Goal: Communication & Community: Connect with others

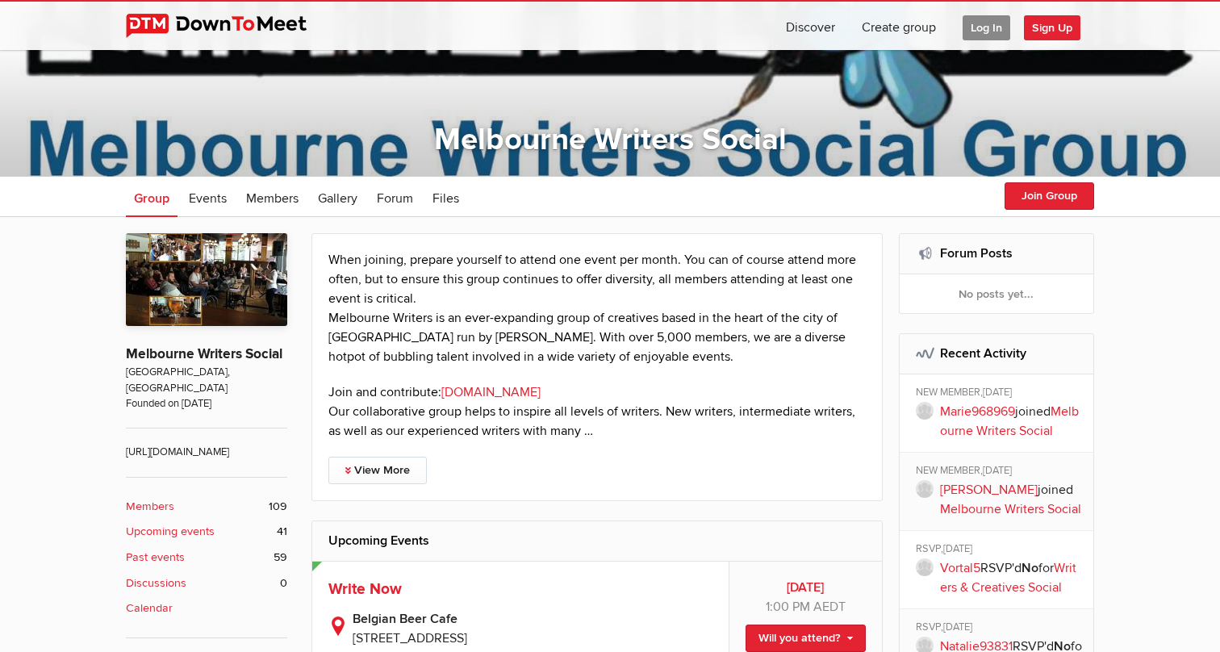
scroll to position [175, 0]
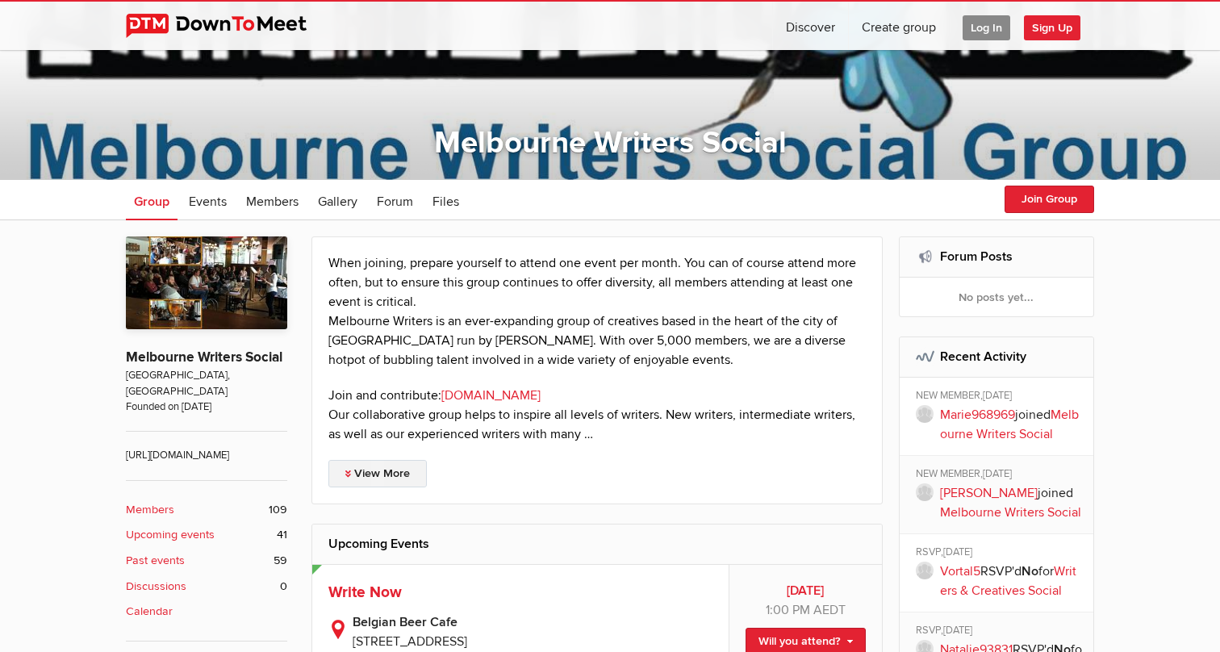
click at [395, 477] on link "View More" at bounding box center [377, 473] width 98 height 27
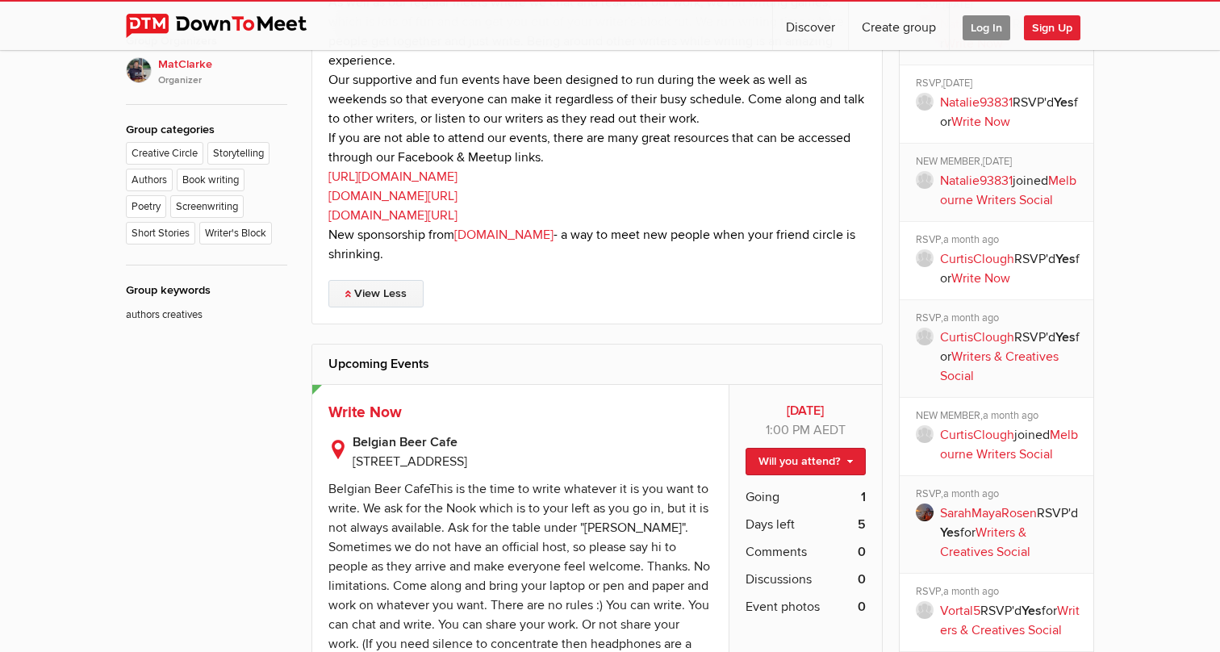
scroll to position [801, 0]
click at [421, 193] on link "[DOMAIN_NAME][URL]" at bounding box center [392, 195] width 129 height 16
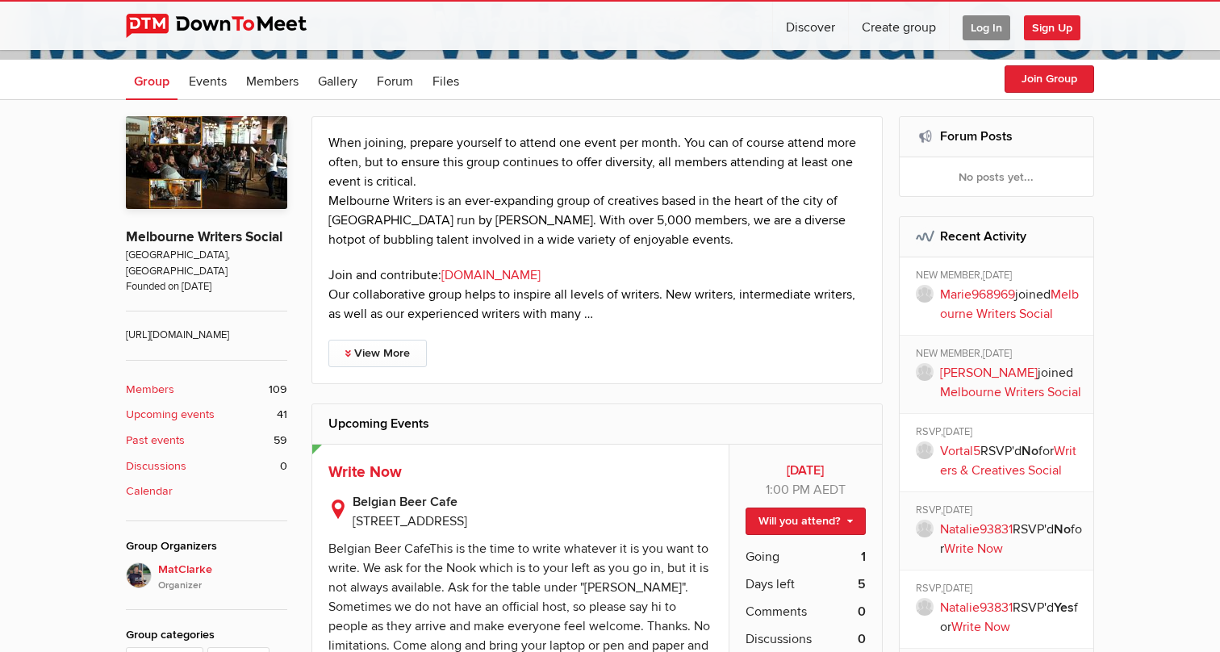
scroll to position [296, 0]
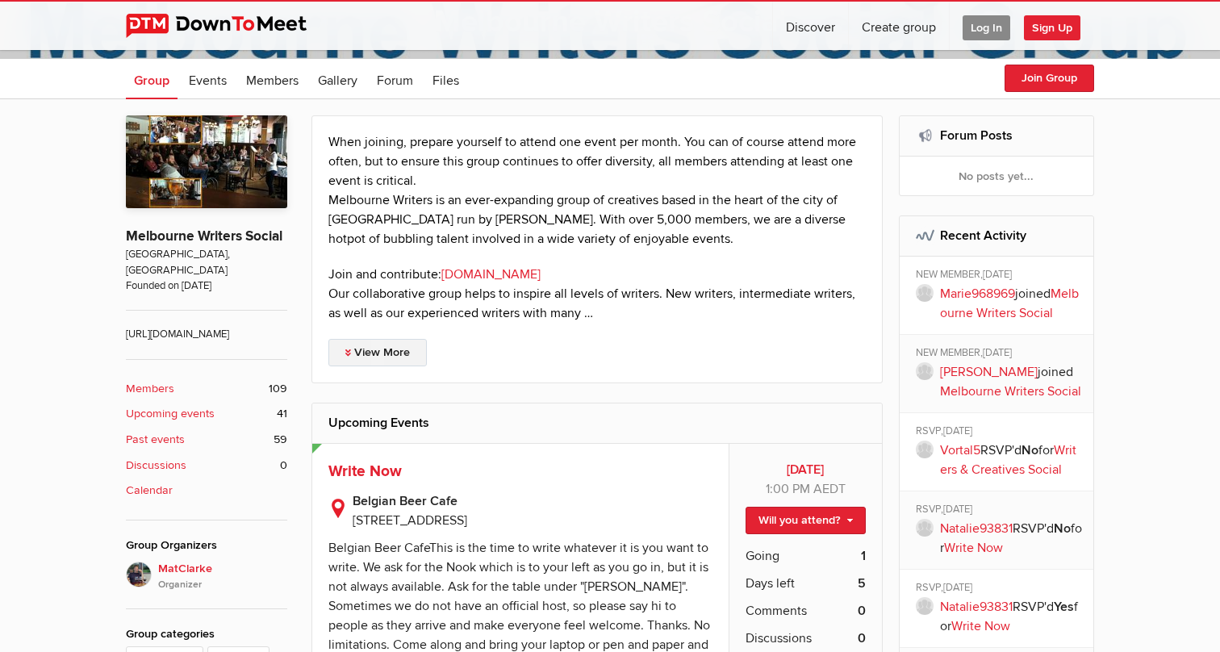
click at [384, 363] on link "View More" at bounding box center [377, 352] width 98 height 27
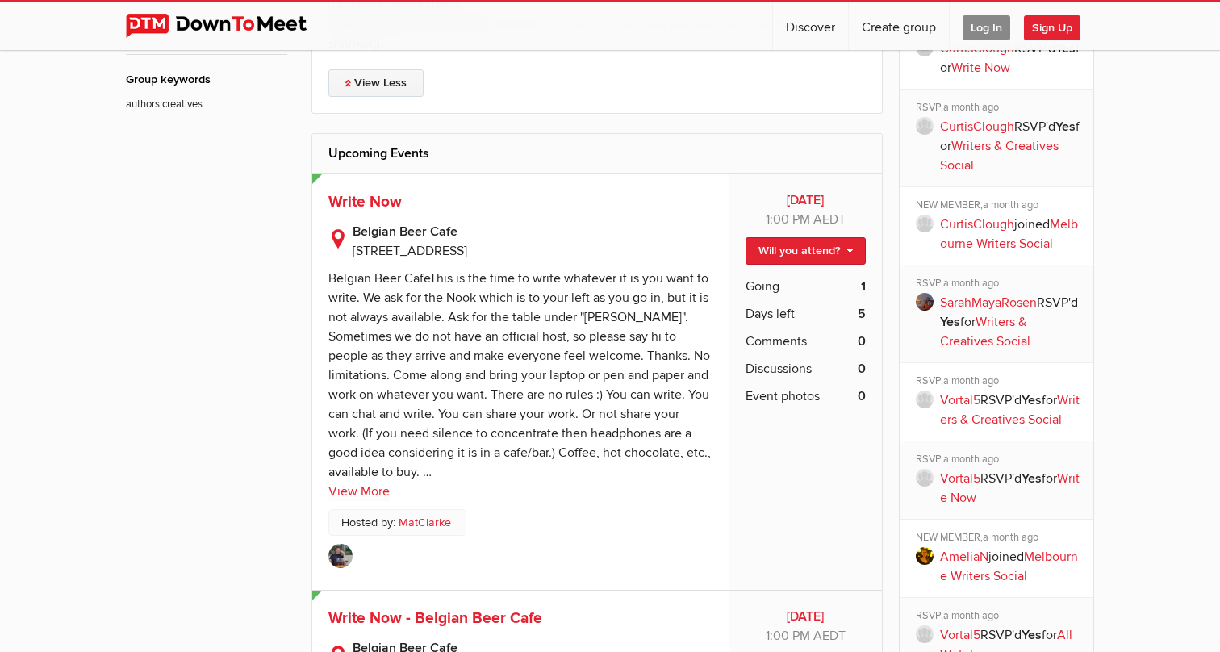
scroll to position [1031, 0]
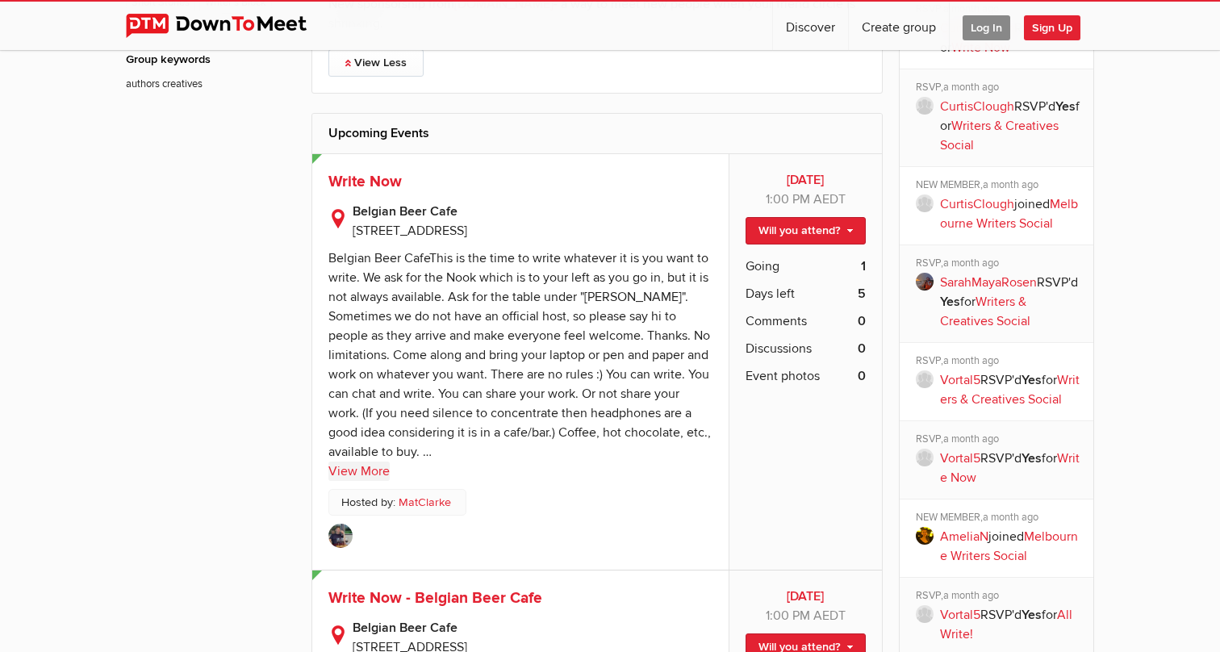
click at [376, 471] on link "View More" at bounding box center [358, 470] width 61 height 19
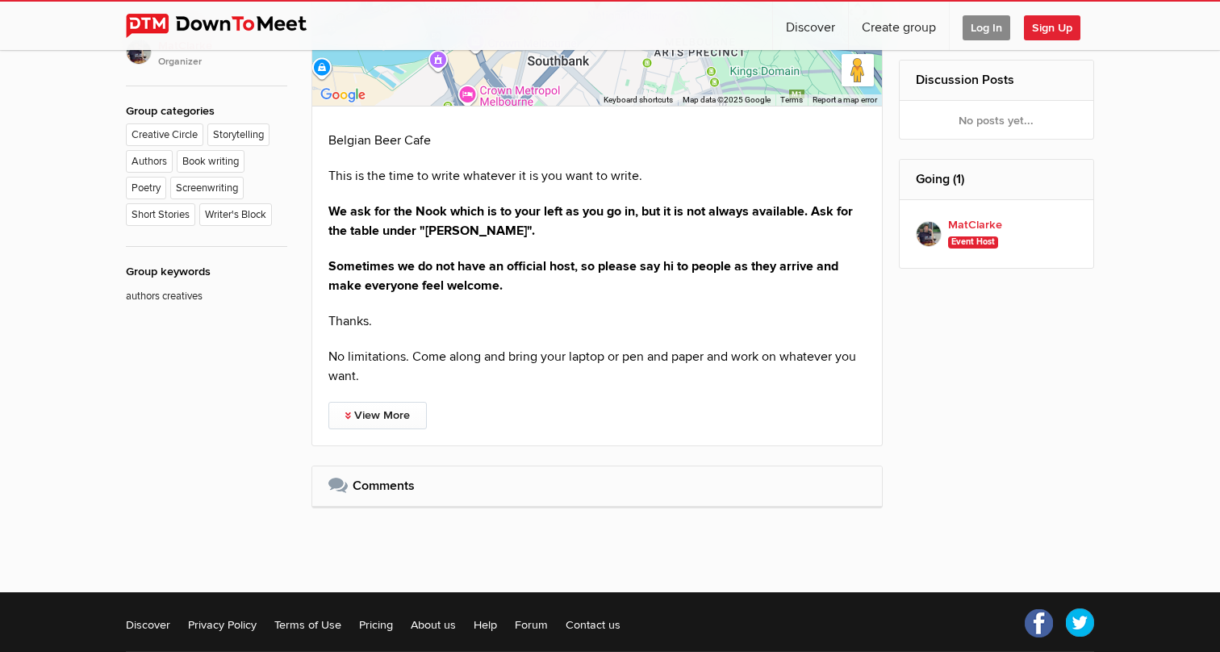
scroll to position [820, 0]
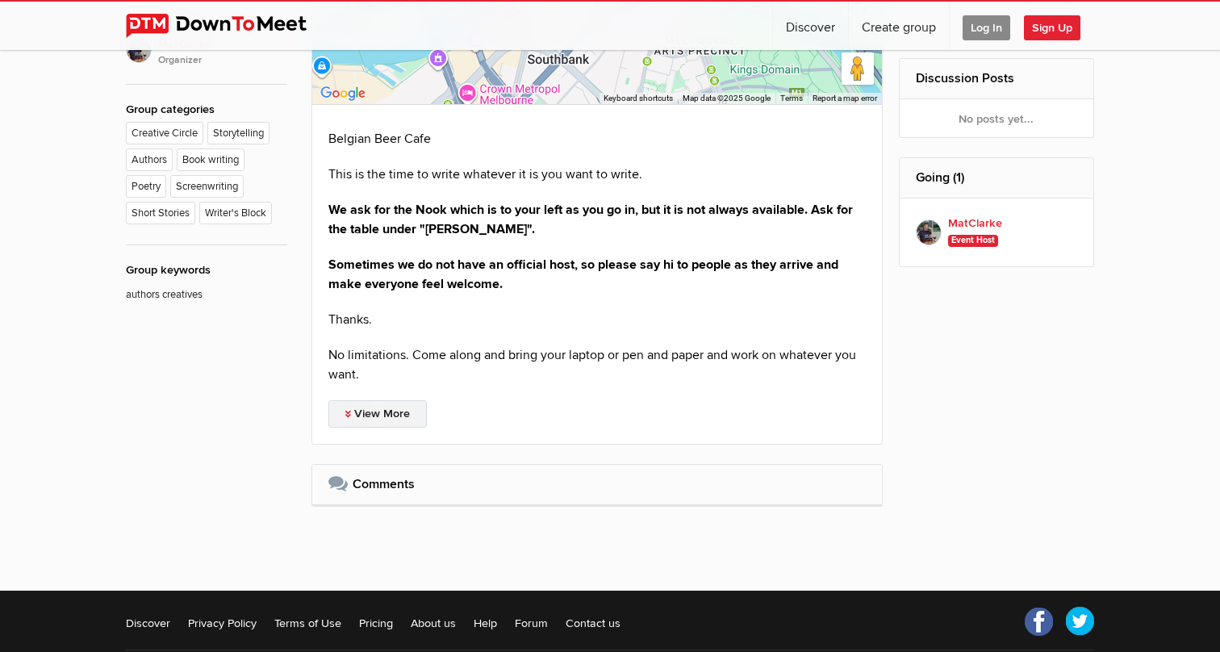
click at [363, 423] on link "View More" at bounding box center [377, 413] width 98 height 27
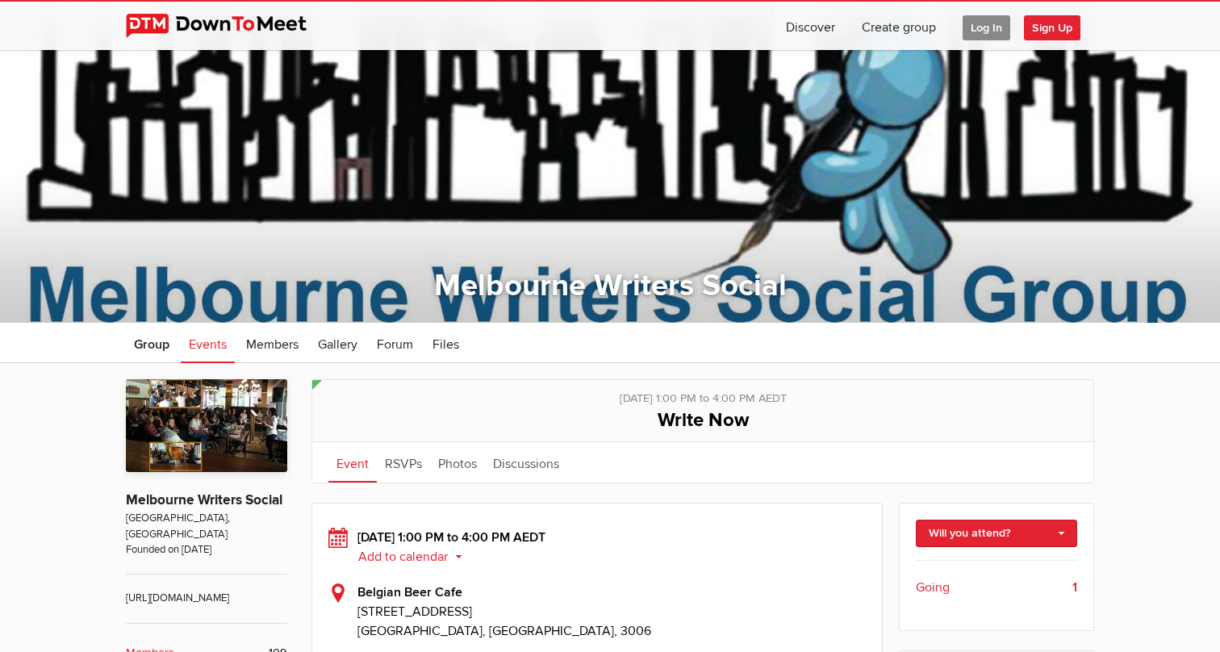
scroll to position [0, 0]
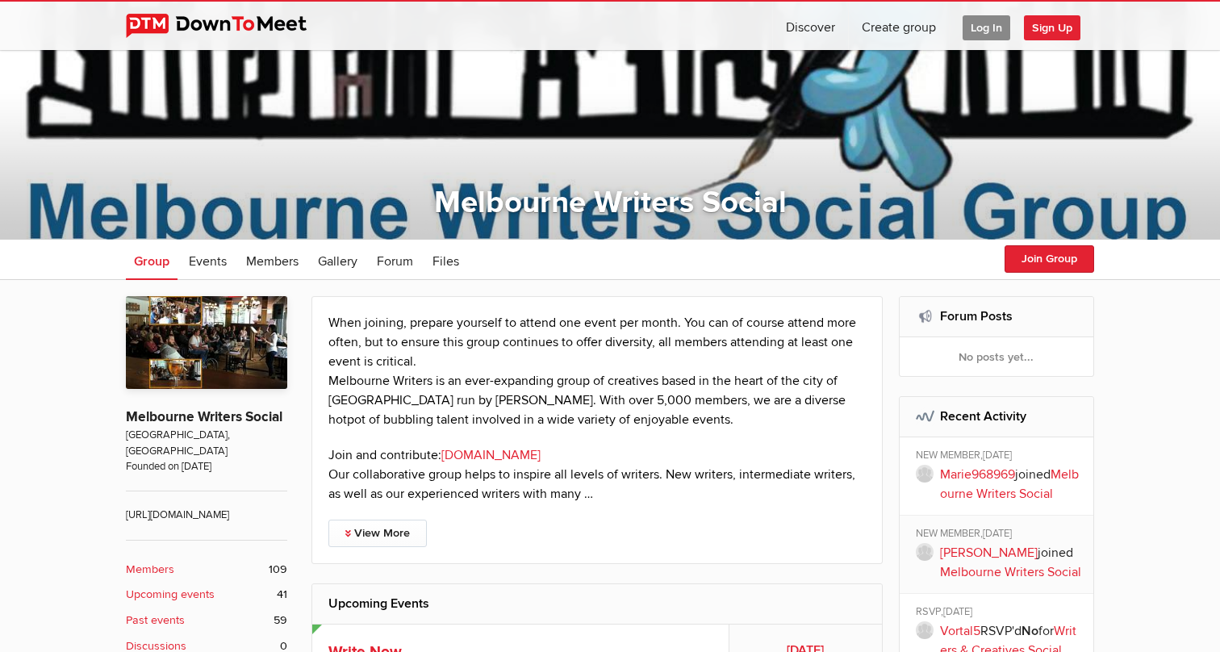
scroll to position [124, 0]
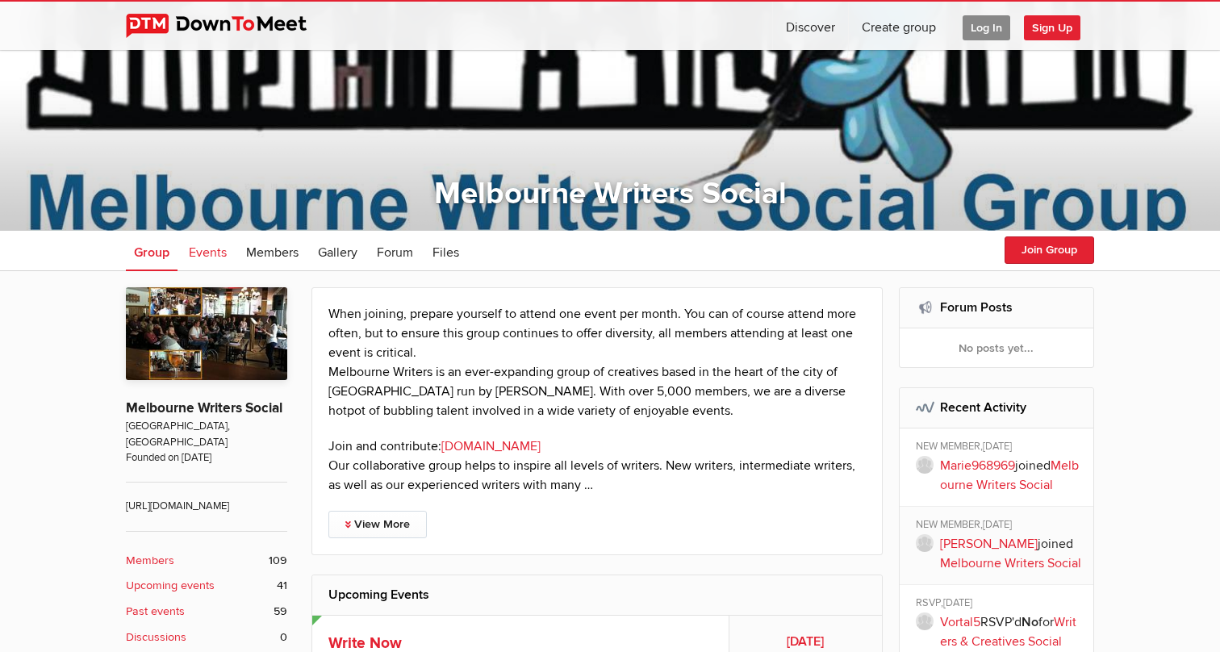
click at [216, 249] on span "Events" at bounding box center [208, 252] width 38 height 16
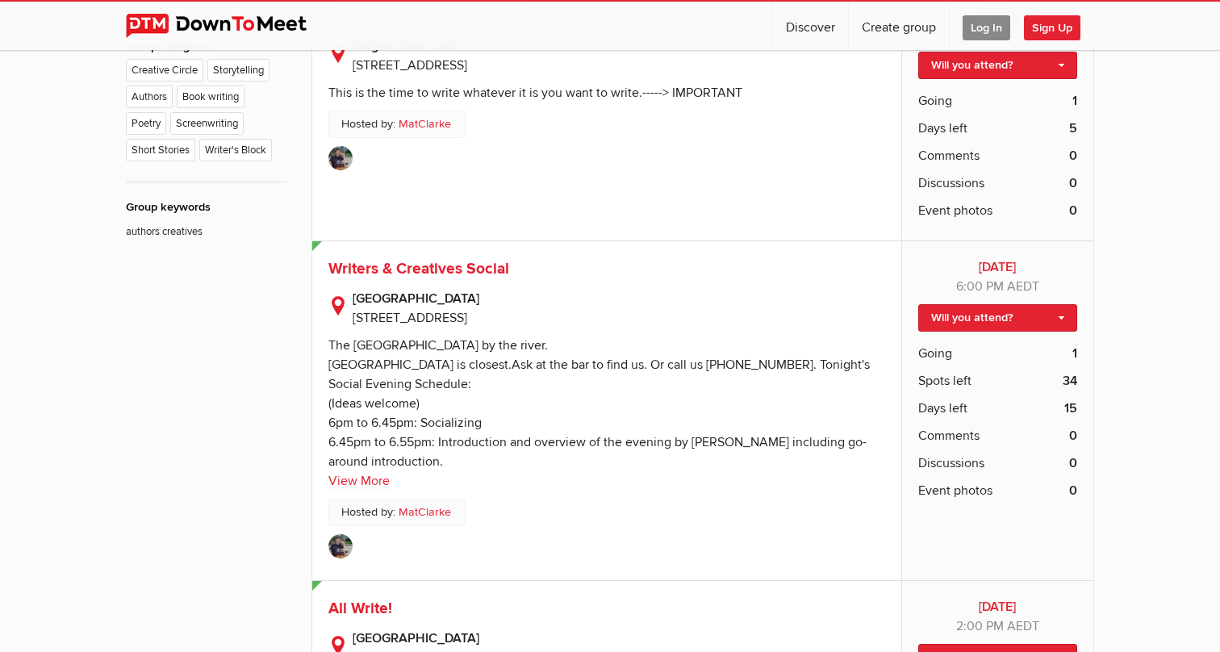
scroll to position [894, 0]
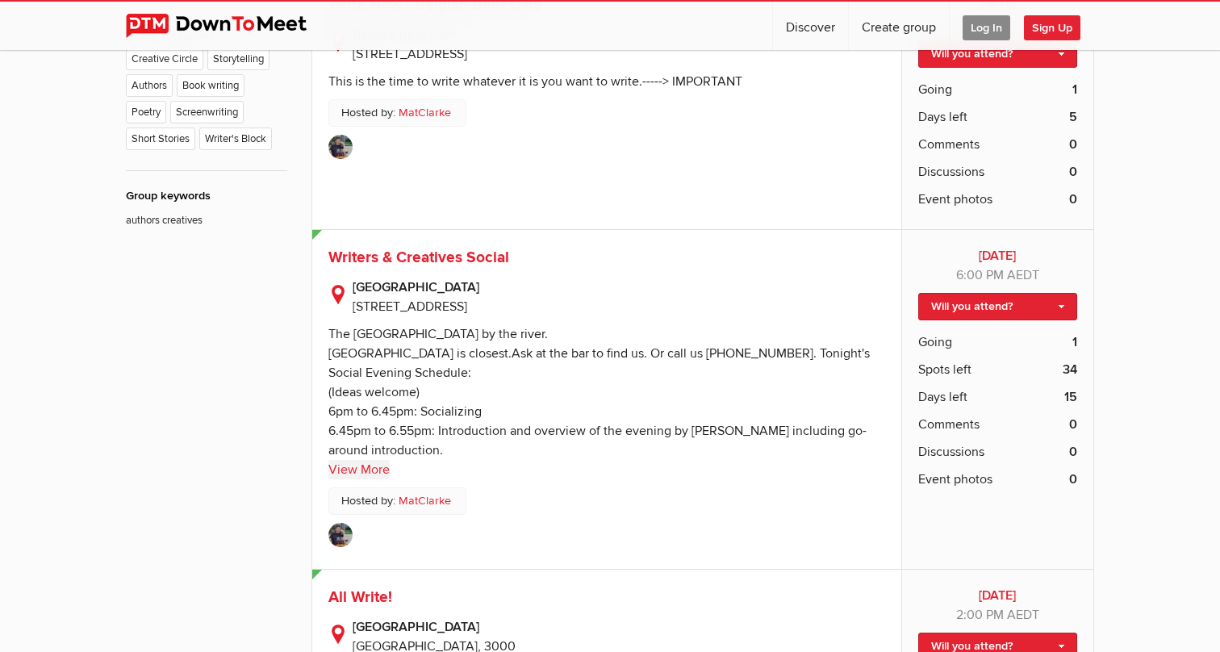
click at [366, 470] on link "View More" at bounding box center [358, 469] width 61 height 19
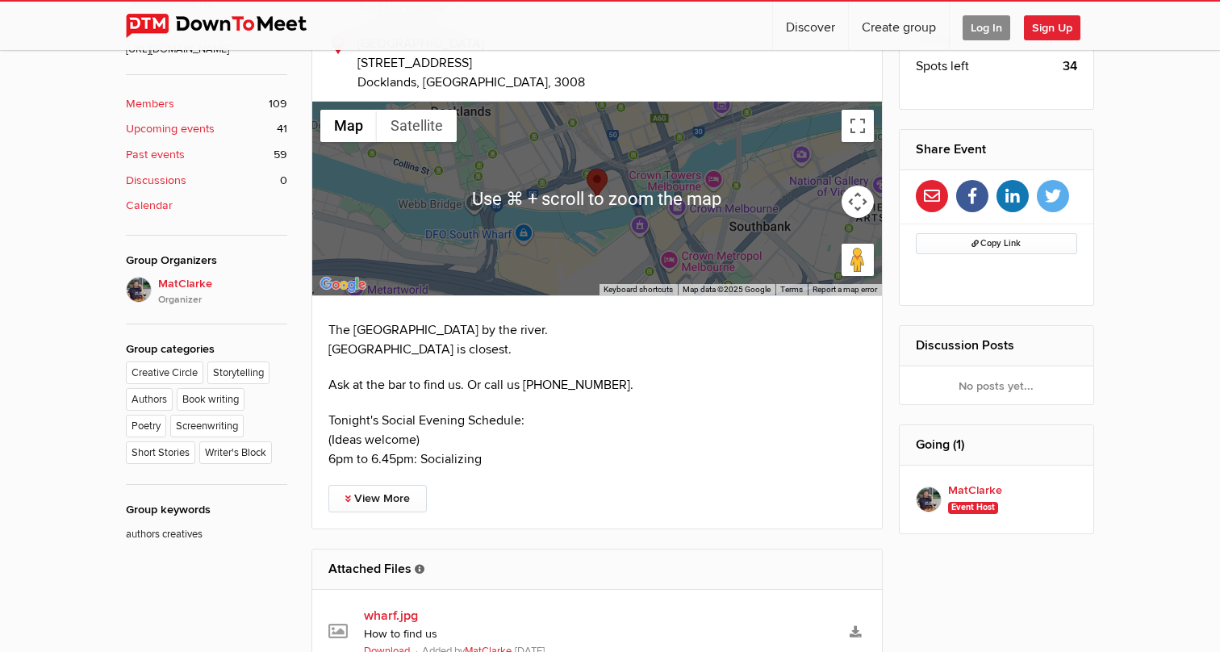
scroll to position [584, 0]
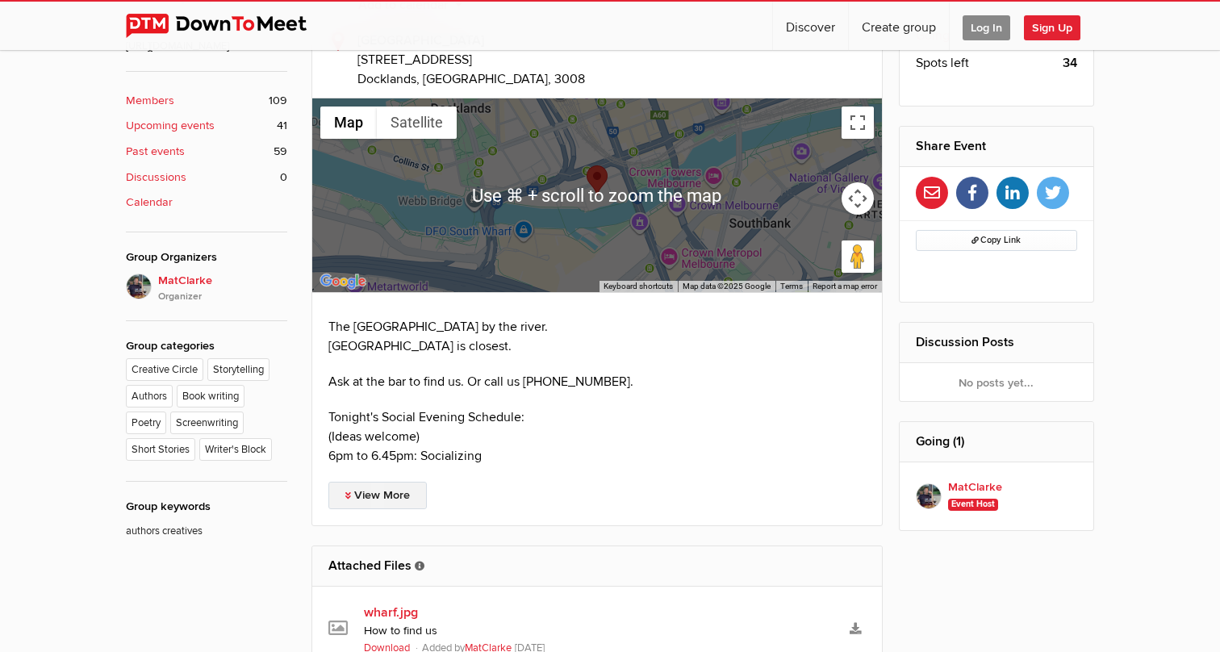
click at [360, 498] on link "View More" at bounding box center [377, 495] width 98 height 27
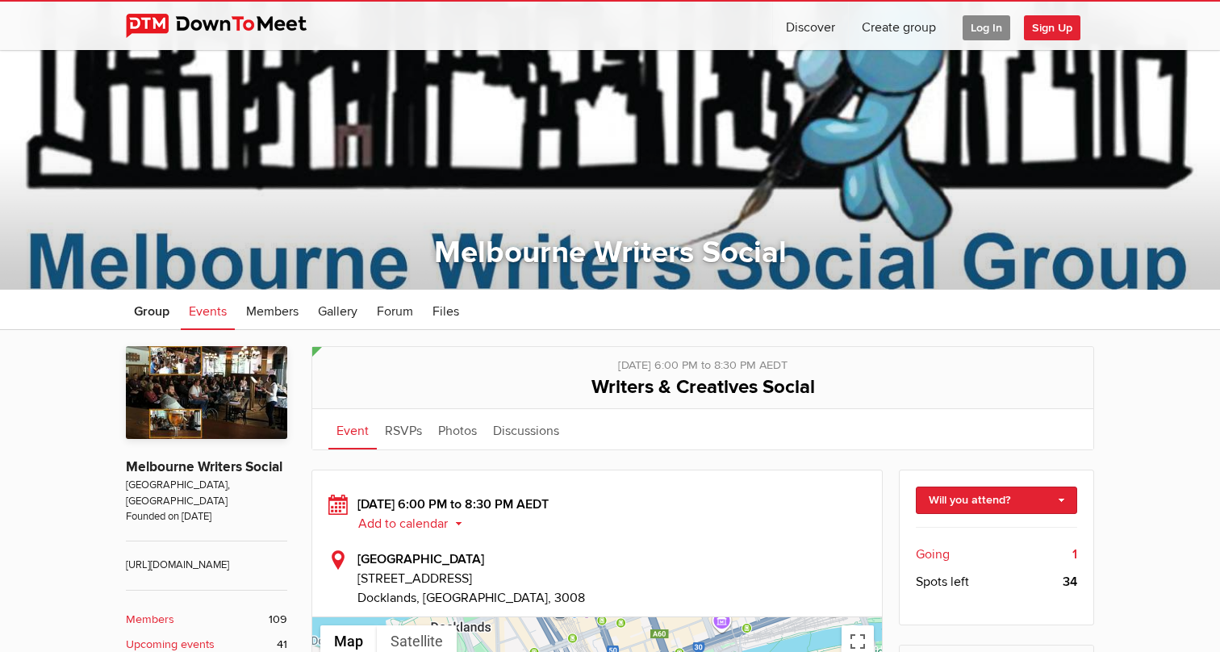
scroll to position [0, 0]
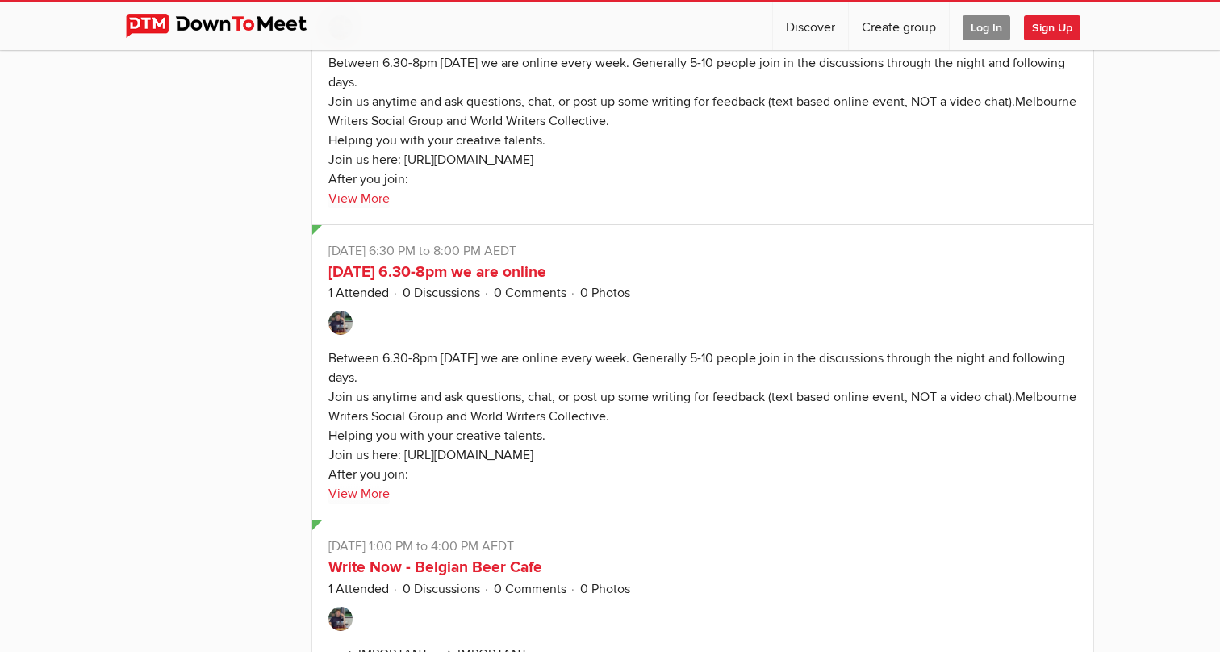
scroll to position [28354, 0]
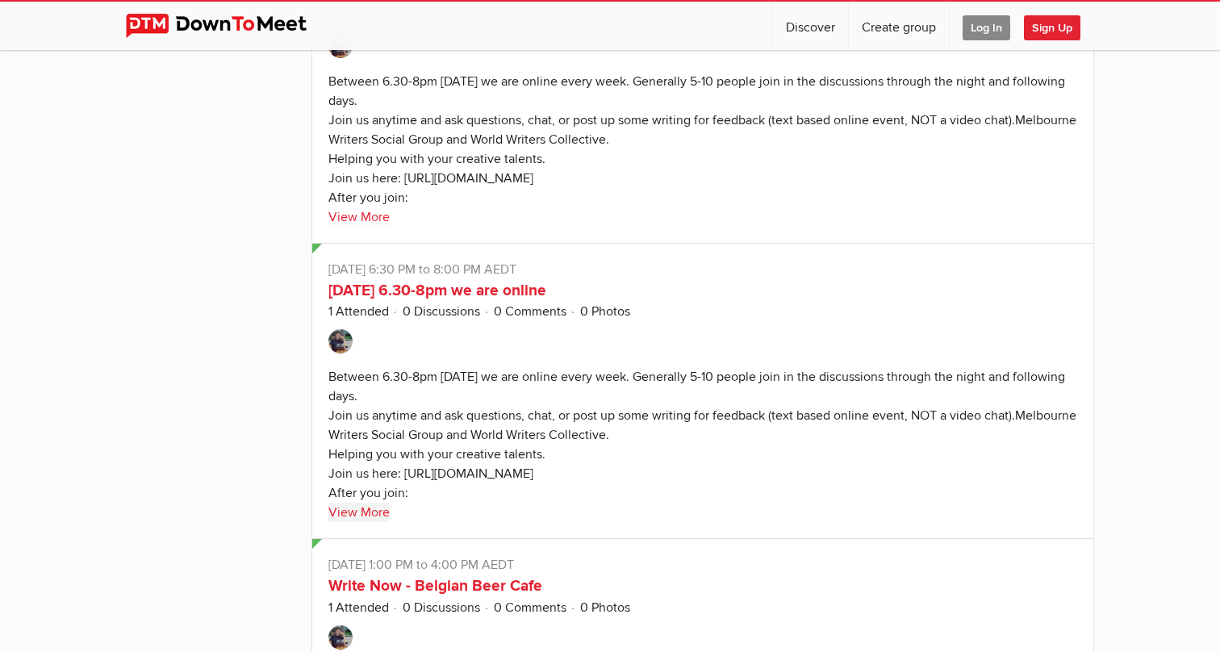
click at [373, 522] on link "View More" at bounding box center [358, 511] width 61 height 19
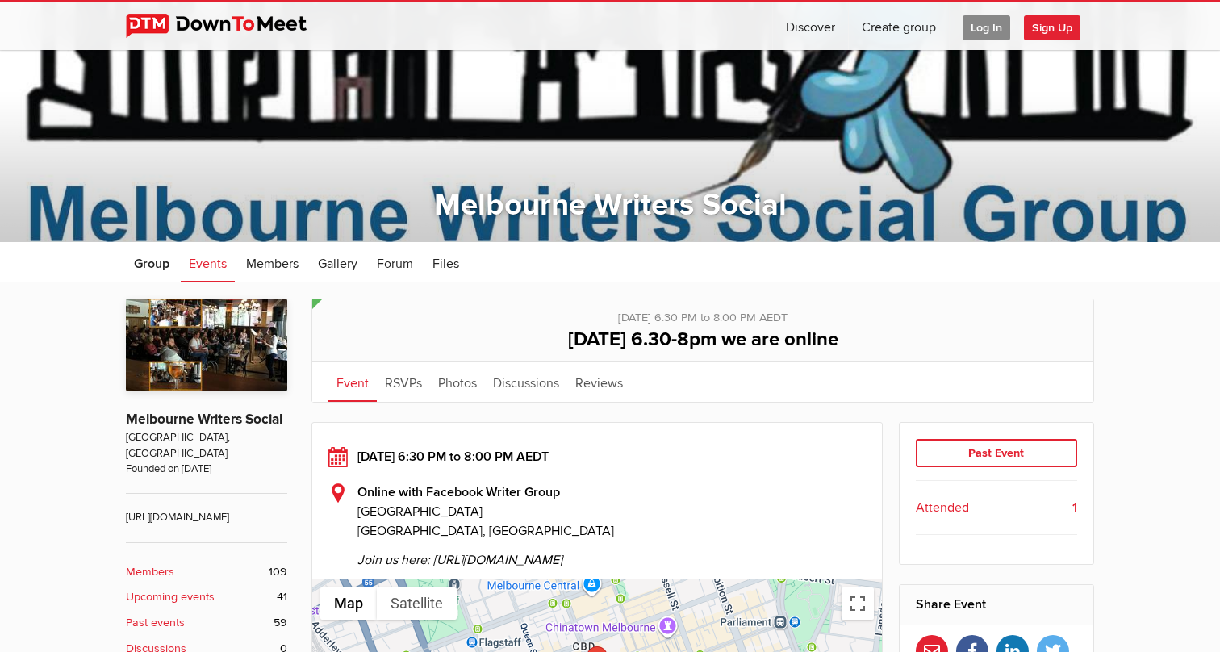
scroll to position [88, 0]
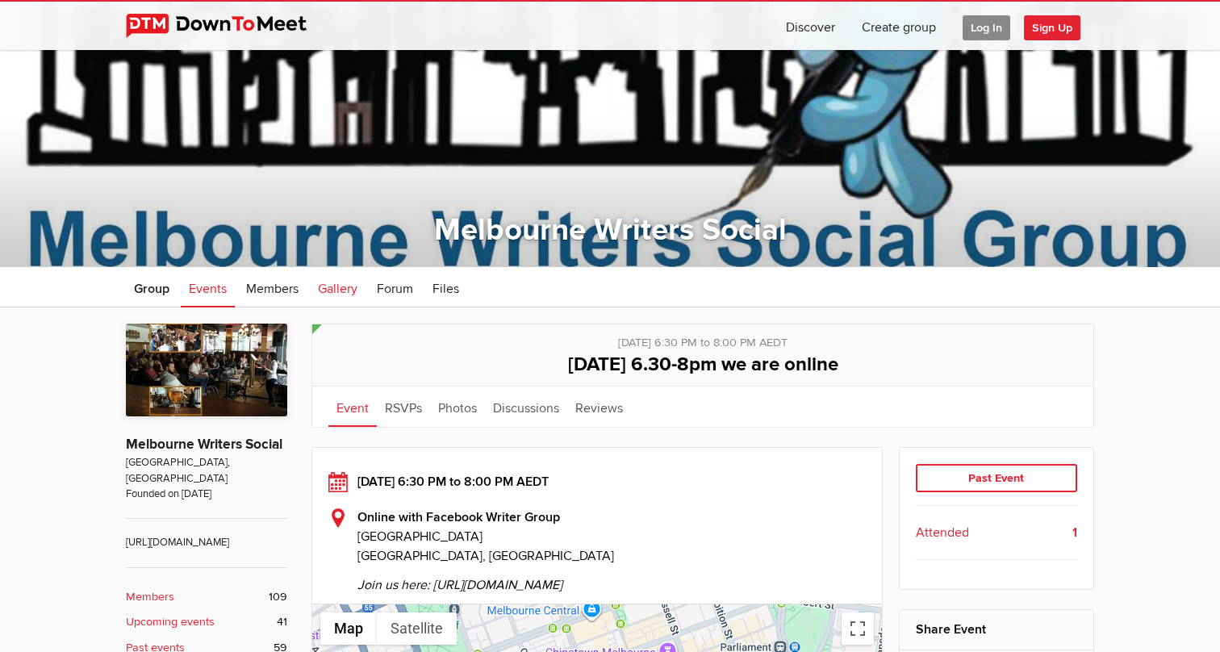
click at [338, 291] on span "Gallery" at bounding box center [338, 289] width 40 height 16
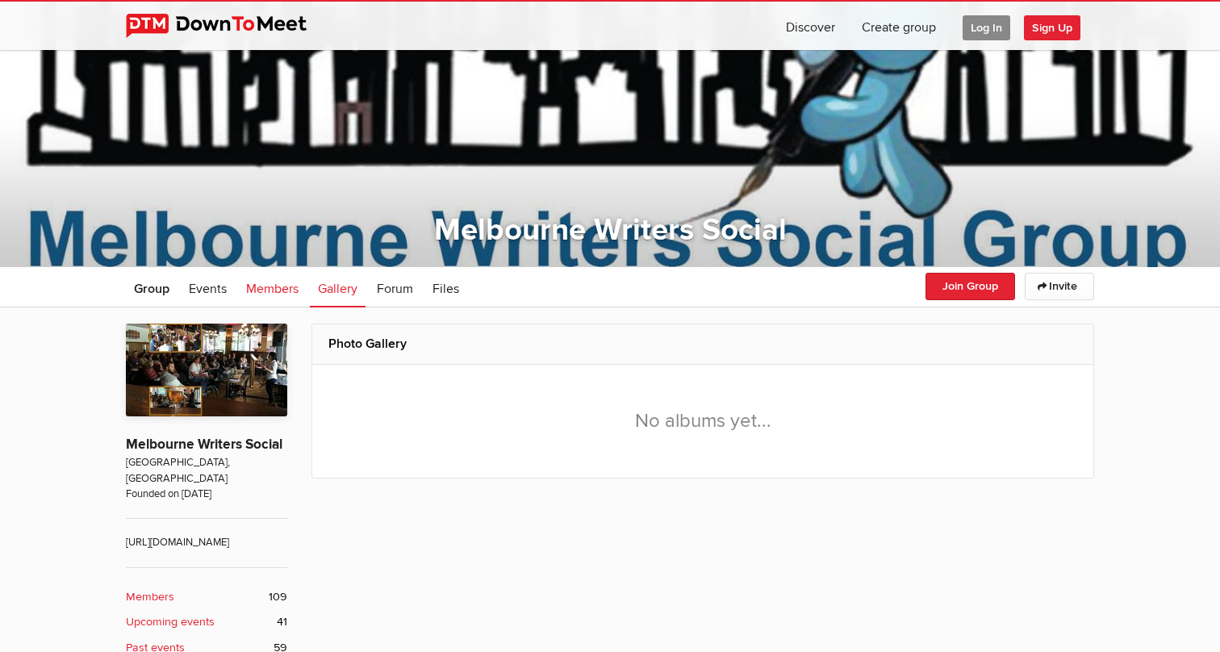
click at [288, 306] on link "Members" at bounding box center [272, 287] width 69 height 40
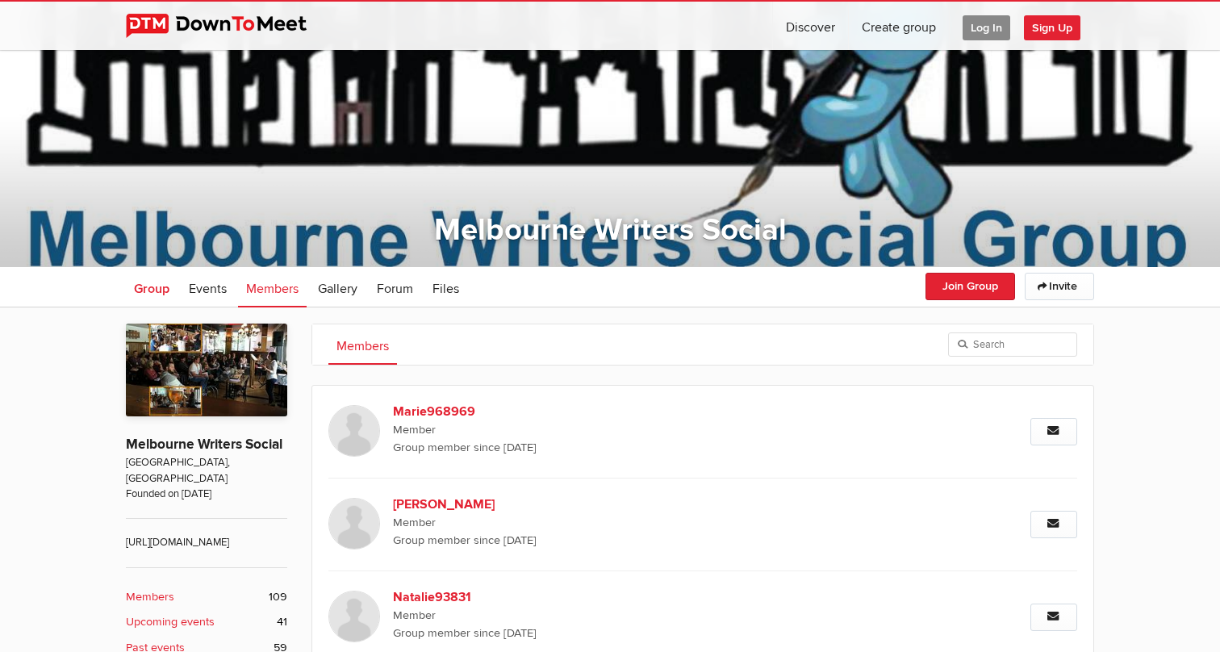
click at [158, 289] on span "Group" at bounding box center [151, 289] width 35 height 16
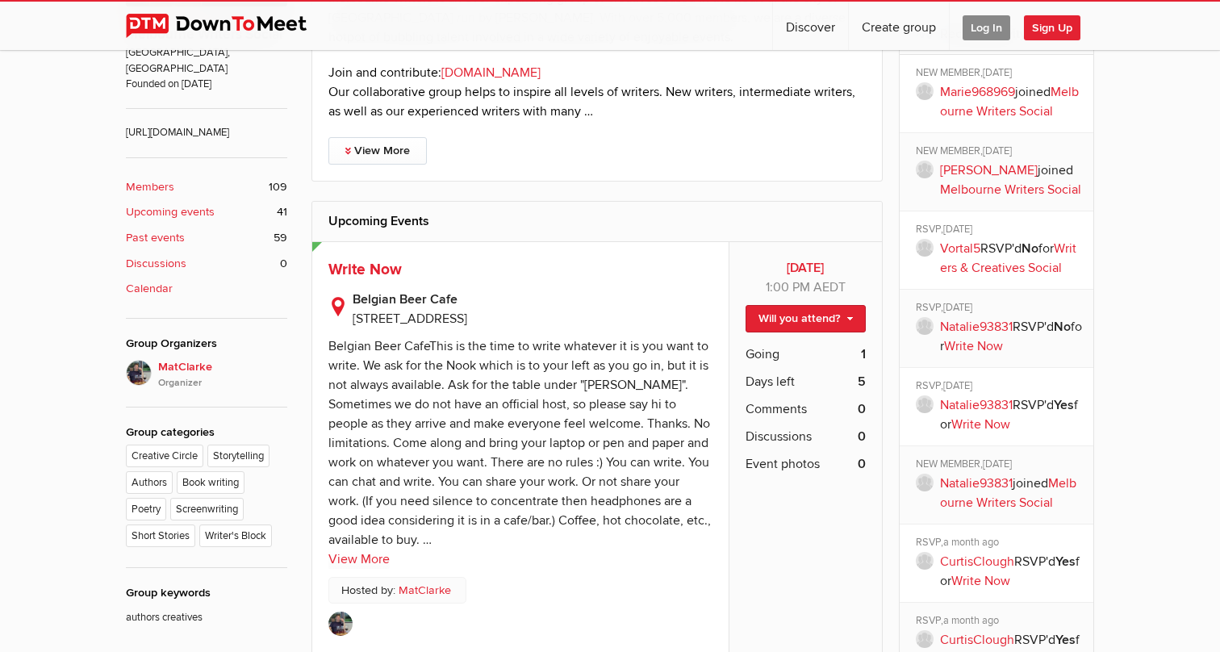
scroll to position [517, 0]
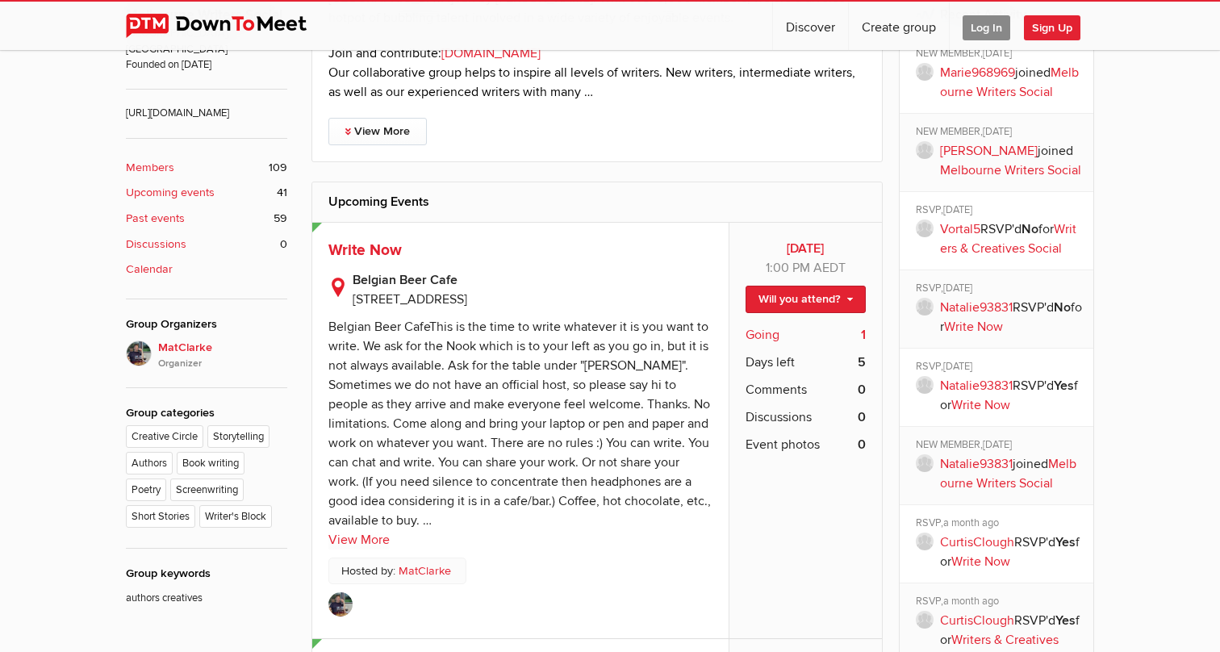
click at [861, 335] on b "1" at bounding box center [863, 334] width 5 height 19
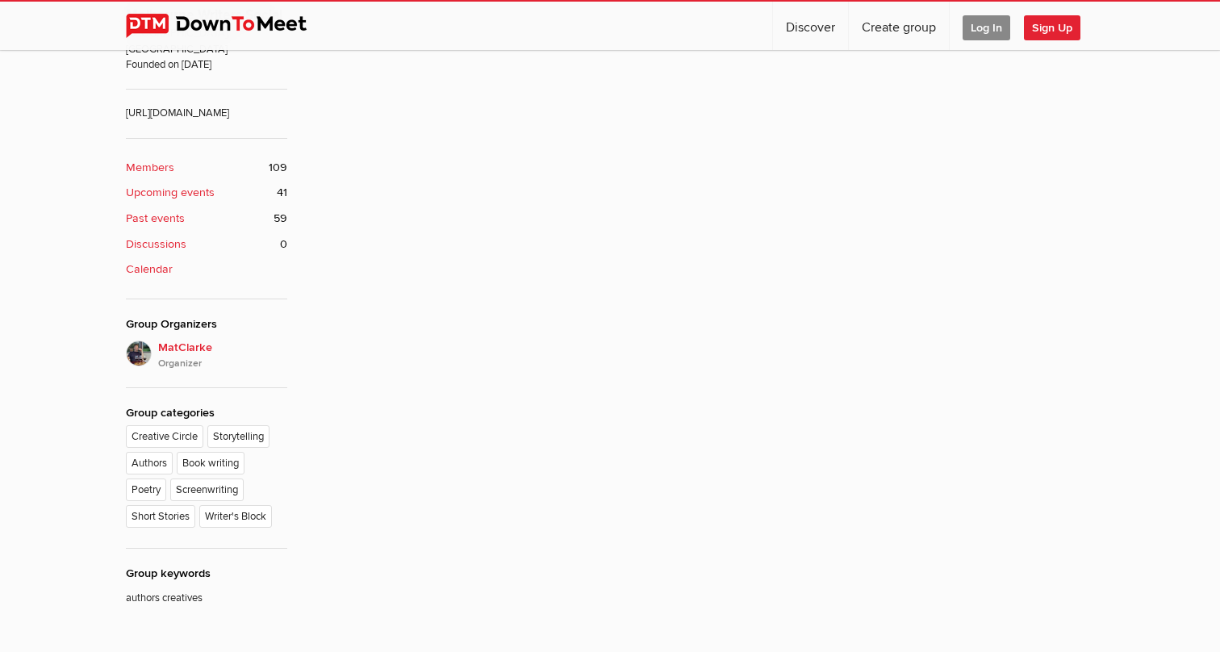
scroll to position [355, 0]
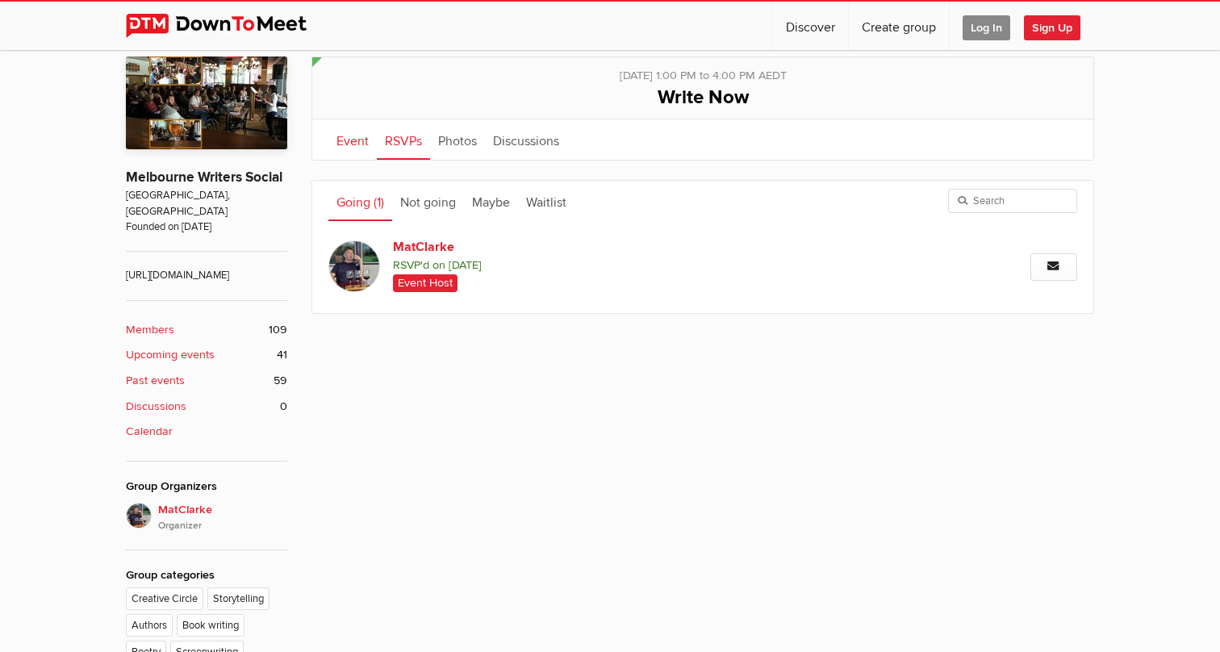
click at [344, 144] on link "Event" at bounding box center [352, 139] width 48 height 40
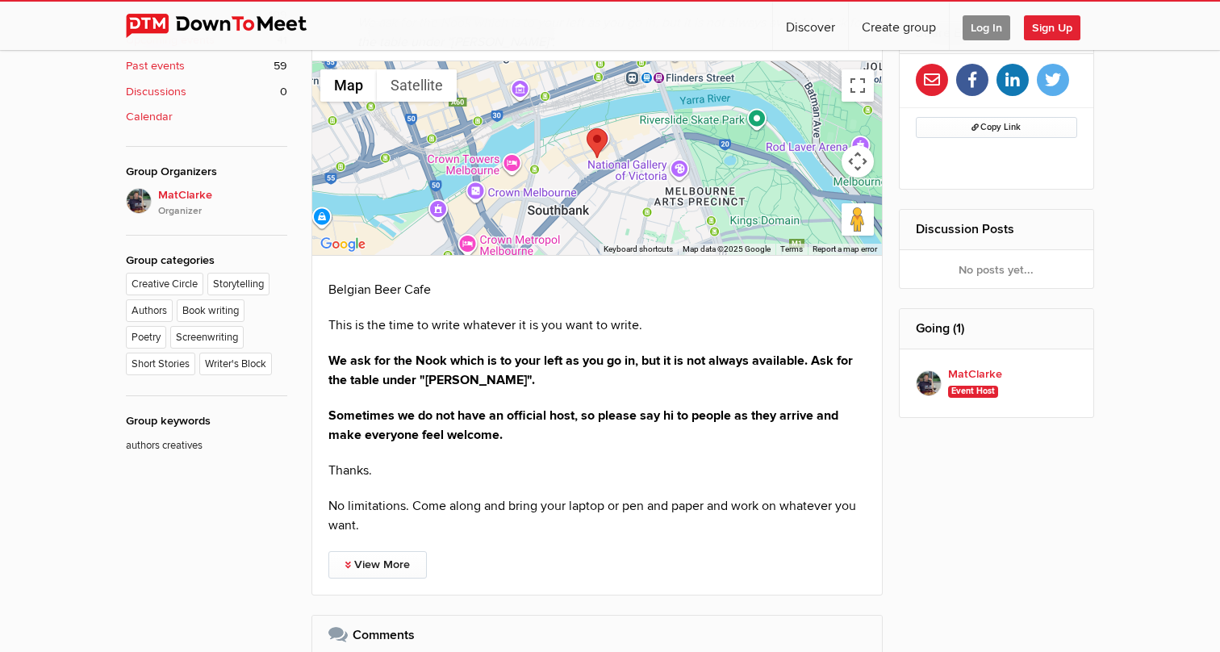
scroll to position [686, 0]
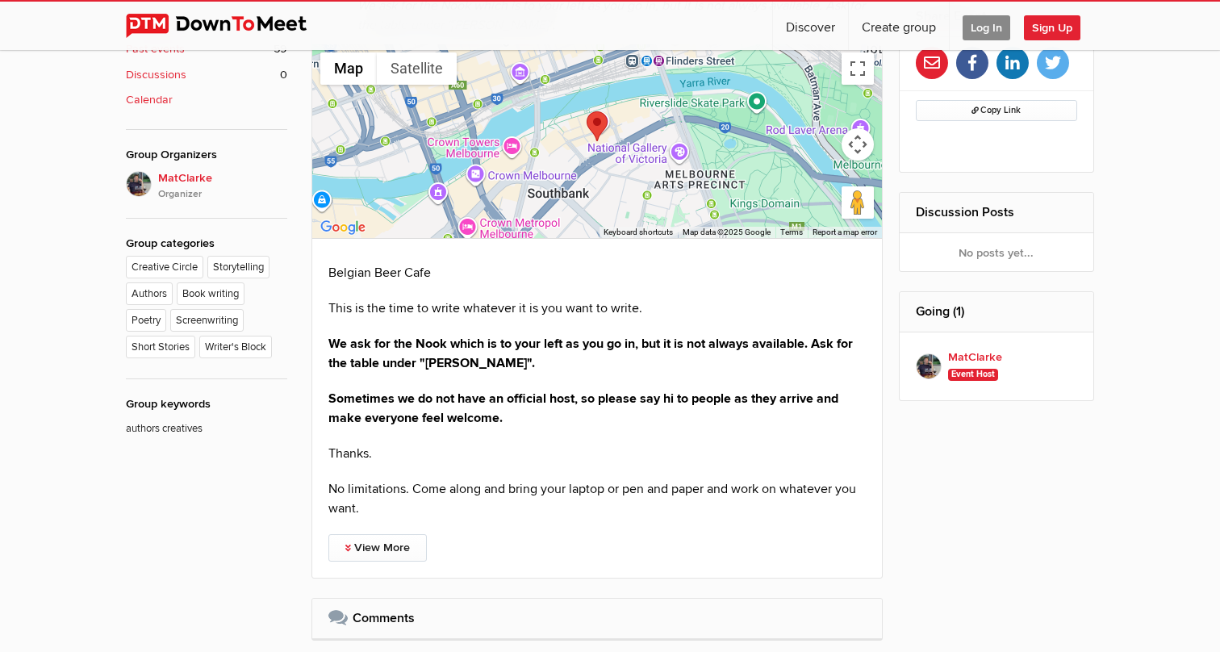
scroll to position [355, 0]
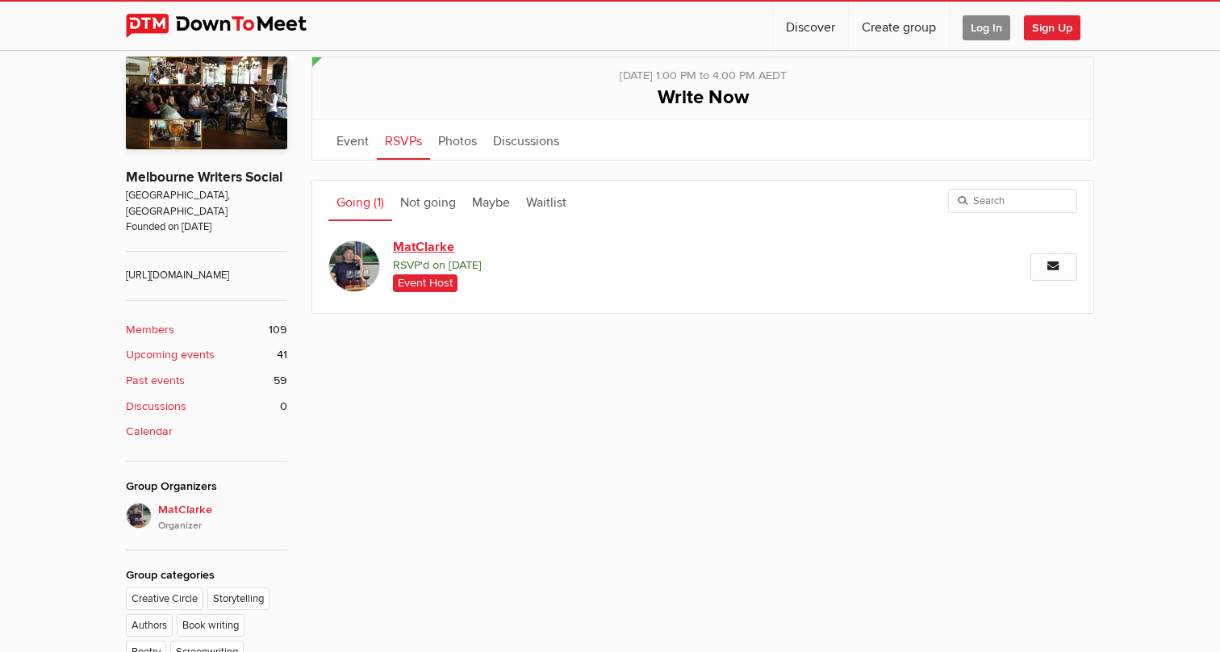
click at [404, 244] on link "MatClarke" at bounding box center [531, 246] width 276 height 19
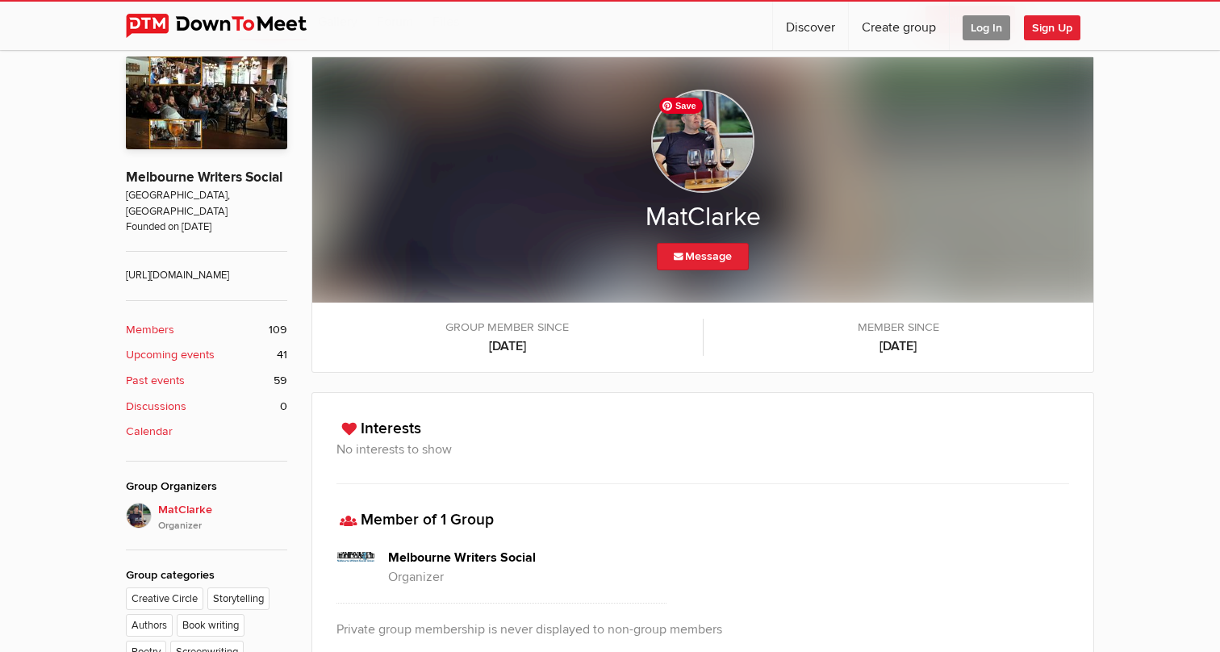
click at [695, 145] on img at bounding box center [702, 141] width 103 height 103
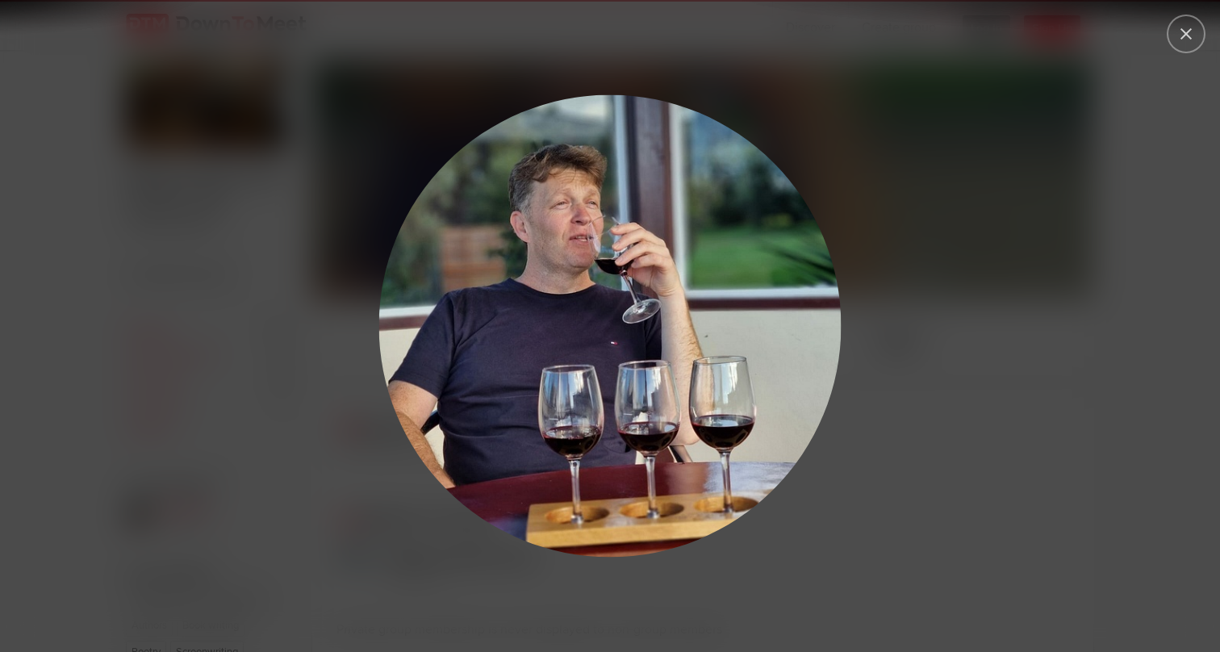
click at [966, 211] on div at bounding box center [884, 360] width 1033 height 553
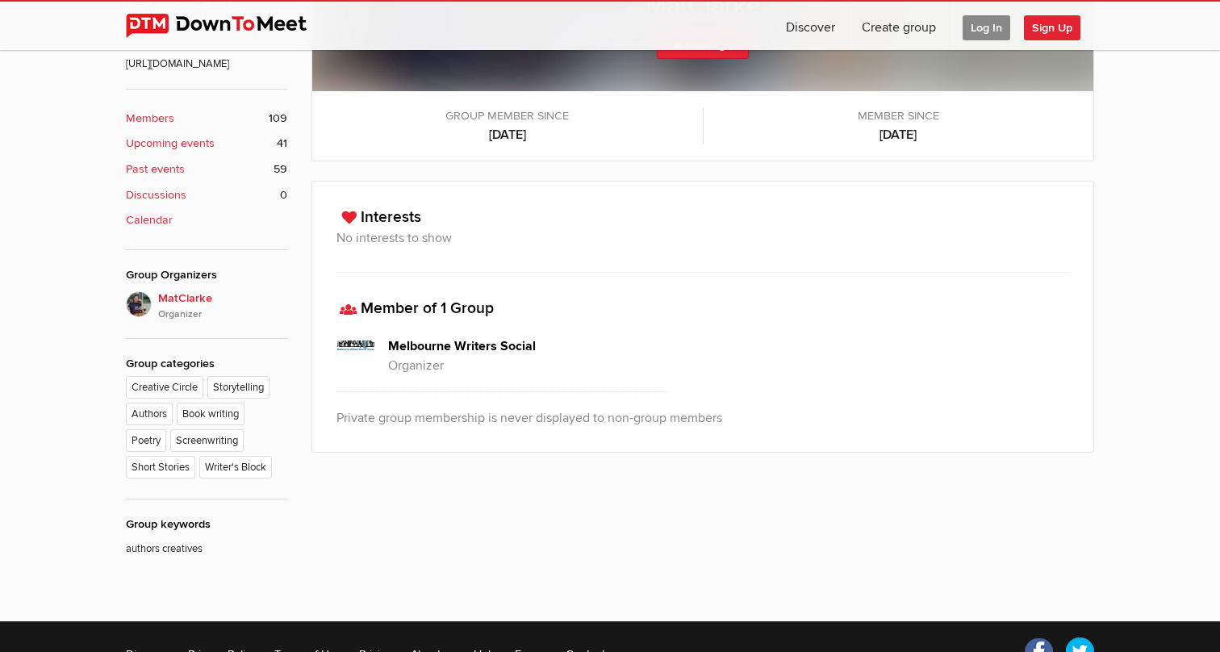
scroll to position [567, 0]
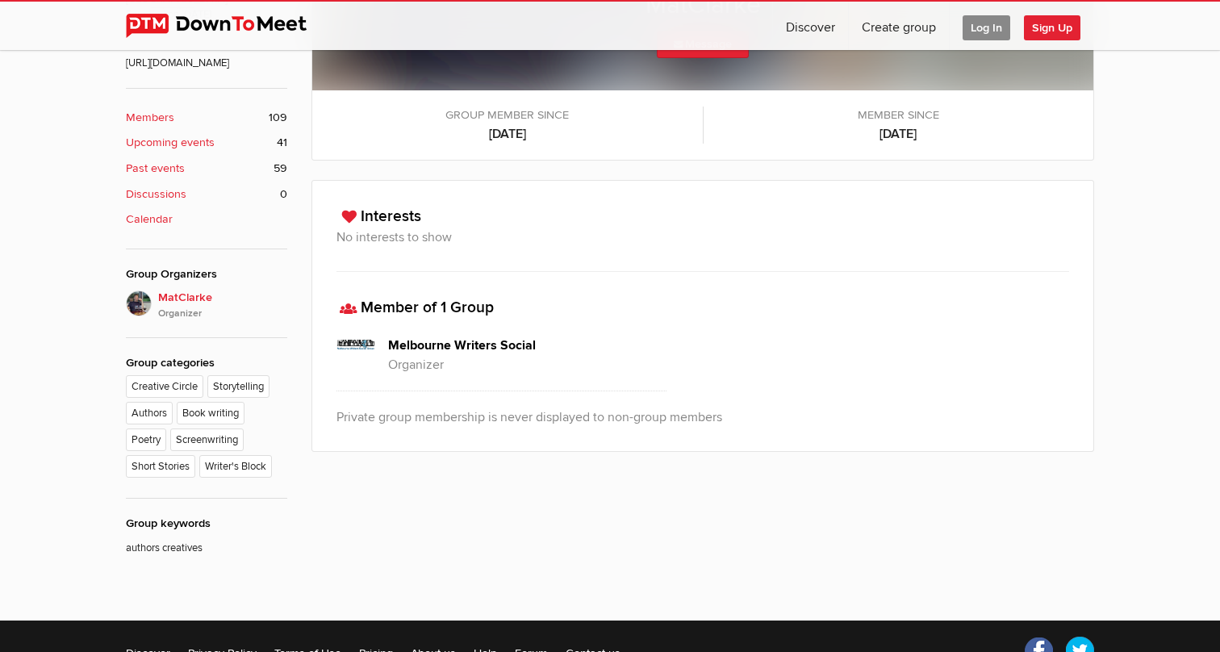
scroll to position [355, 0]
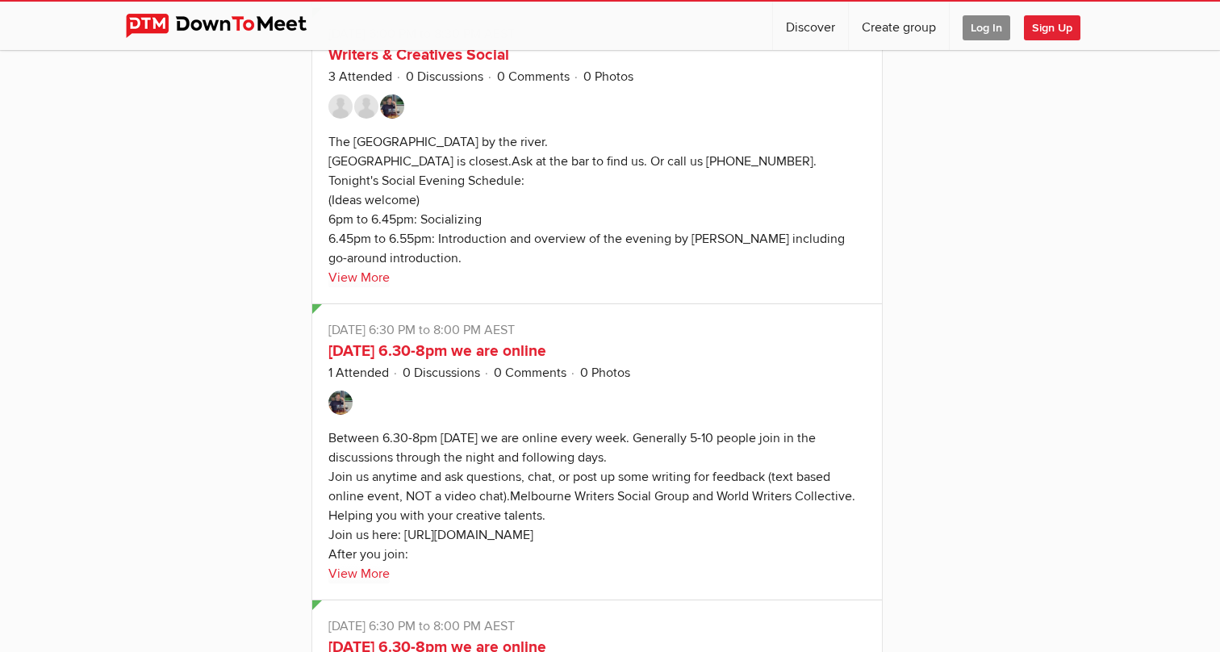
scroll to position [21778, 0]
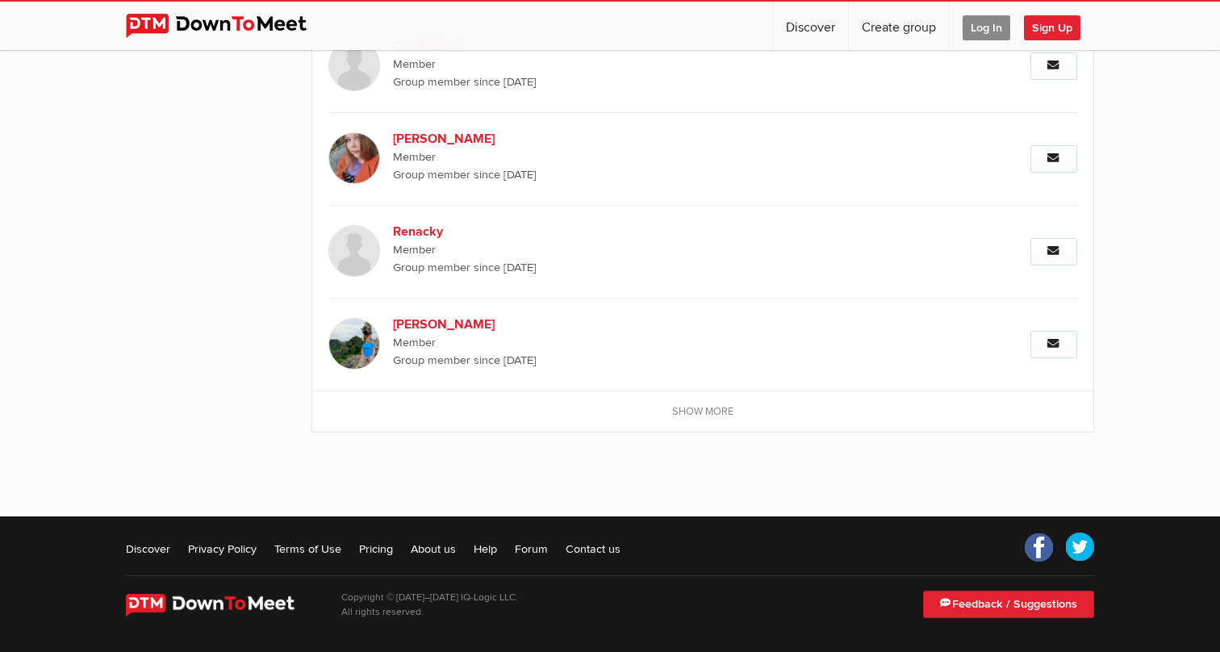
scroll to position [88, 0]
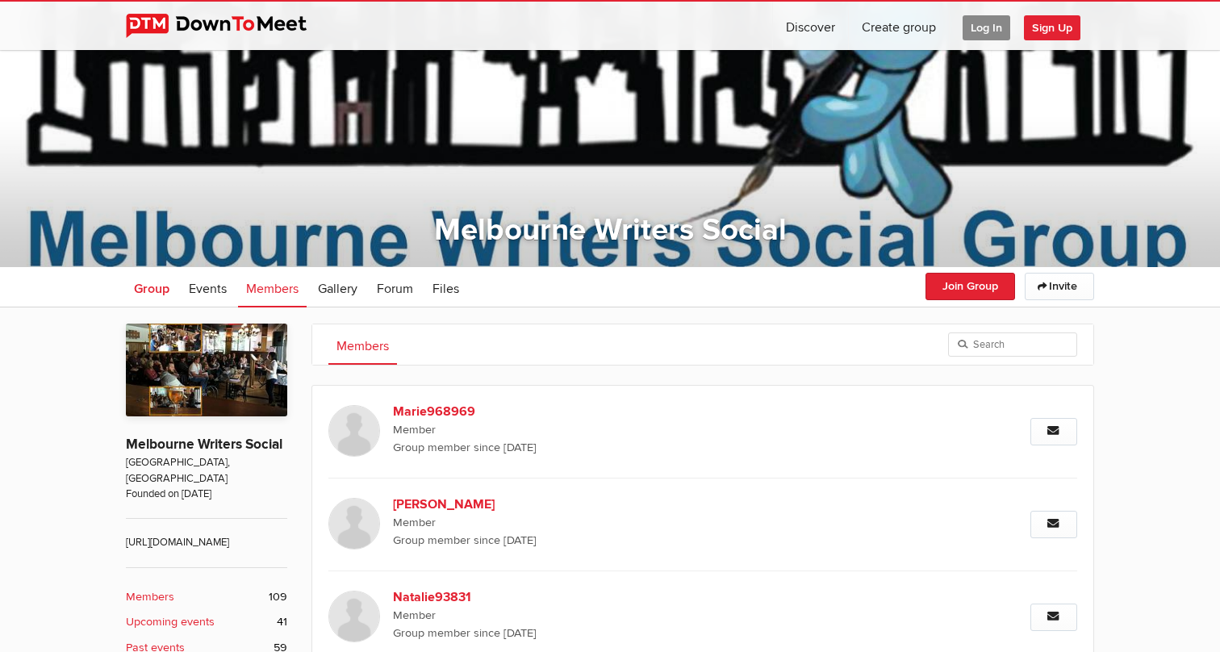
click at [148, 290] on span "Group" at bounding box center [151, 289] width 35 height 16
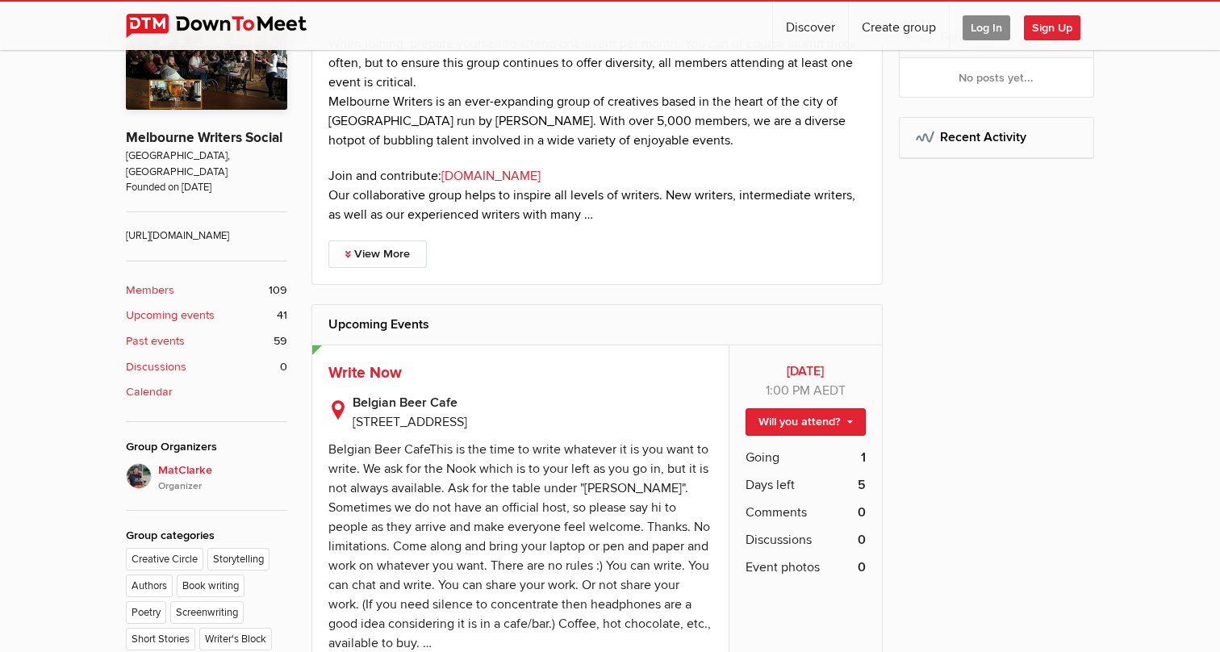
scroll to position [395, 0]
